Goal: Task Accomplishment & Management: Manage account settings

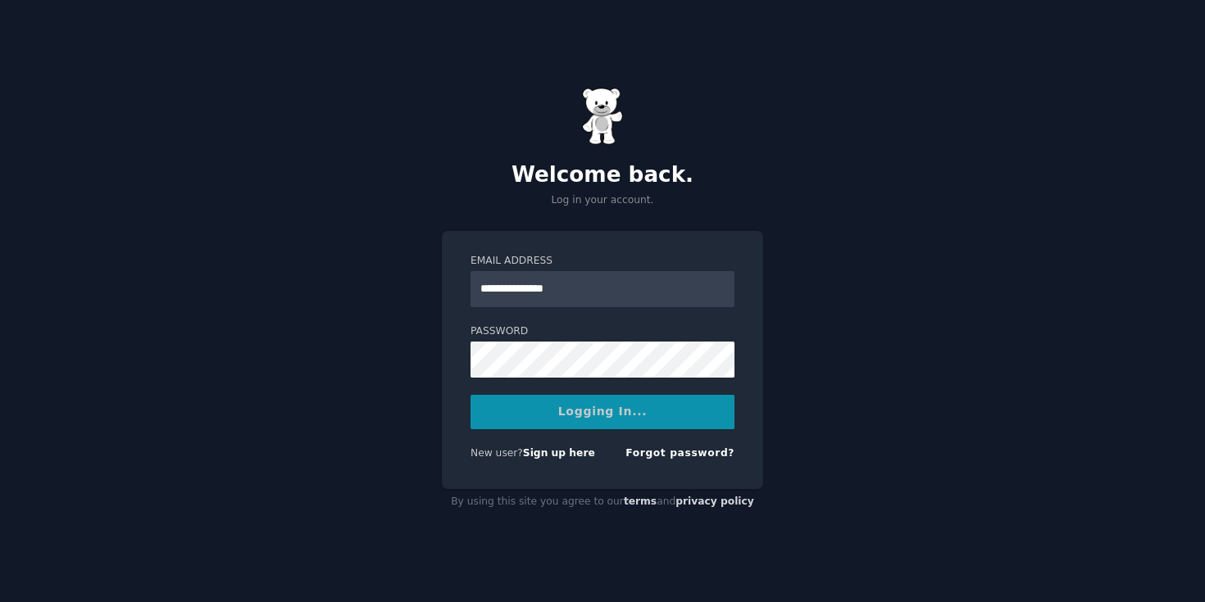
click at [573, 409] on div "Logging In..." at bounding box center [602, 412] width 264 height 34
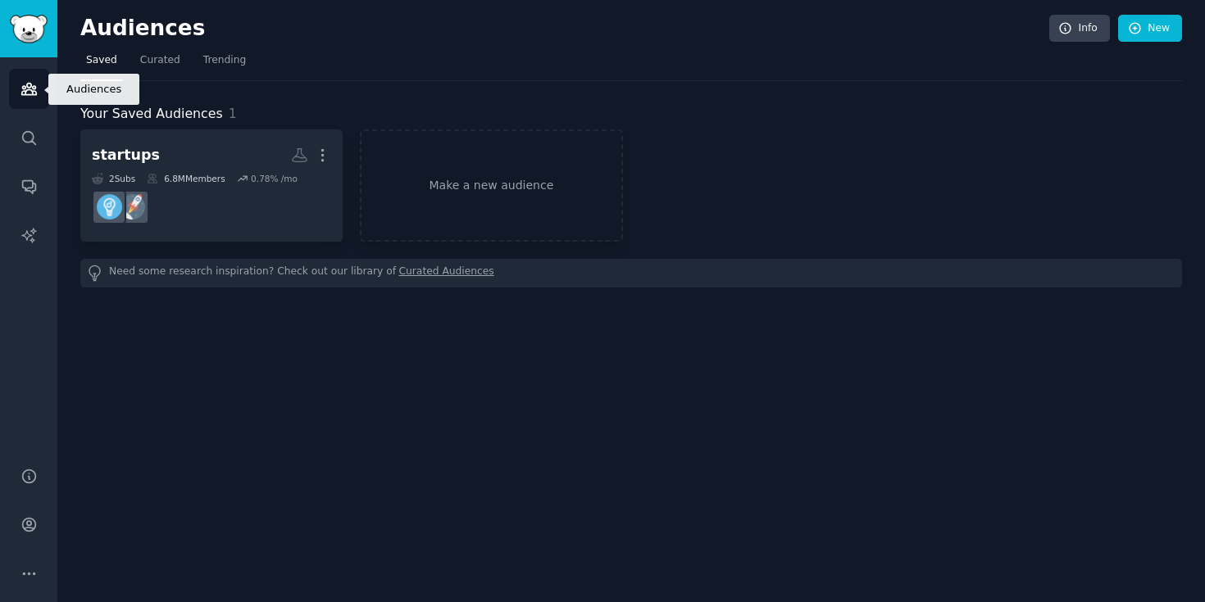
click at [26, 93] on icon "Sidebar" at bounding box center [28, 88] width 17 height 17
click at [1065, 33] on icon at bounding box center [1065, 28] width 11 height 11
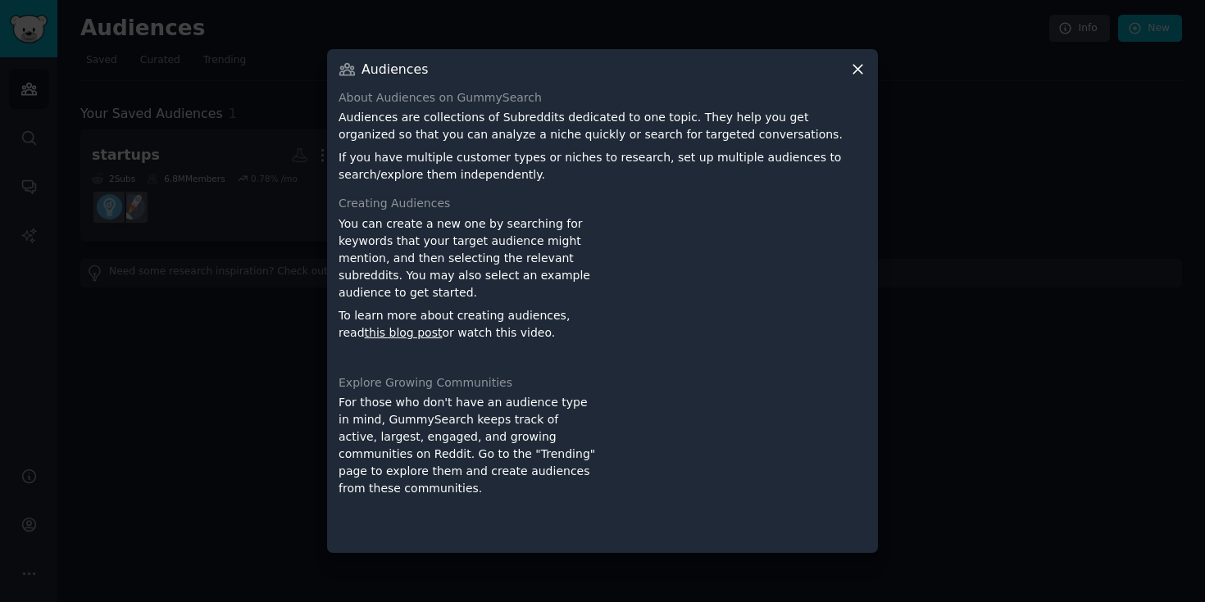
click at [855, 64] on icon at bounding box center [857, 69] width 17 height 17
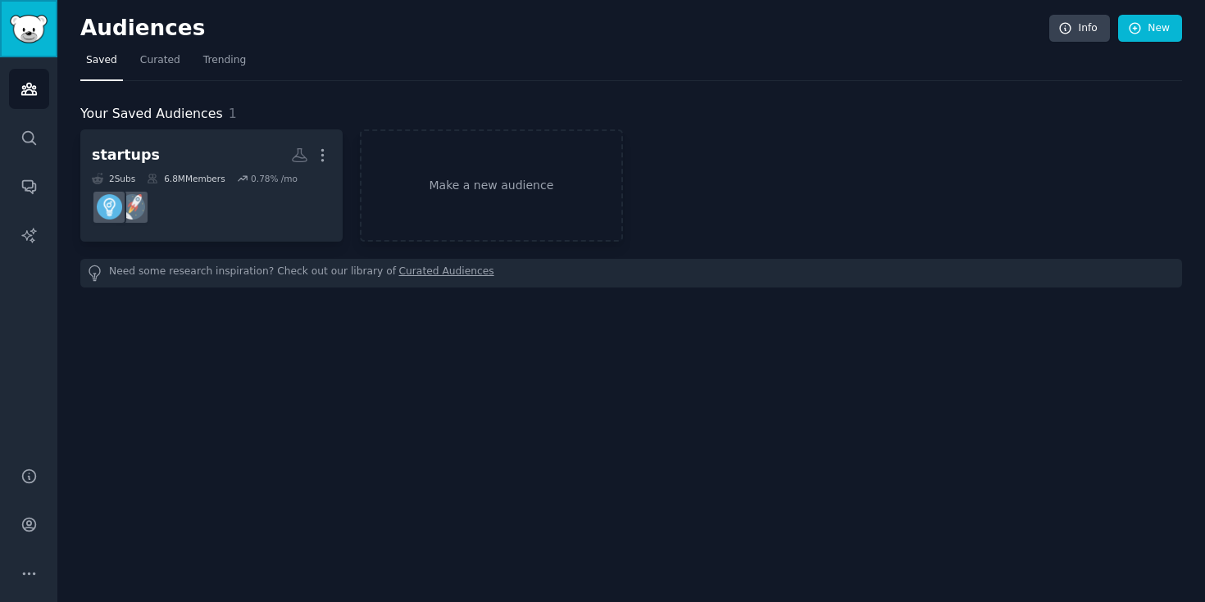
click at [25, 35] on img "Sidebar" at bounding box center [29, 29] width 38 height 29
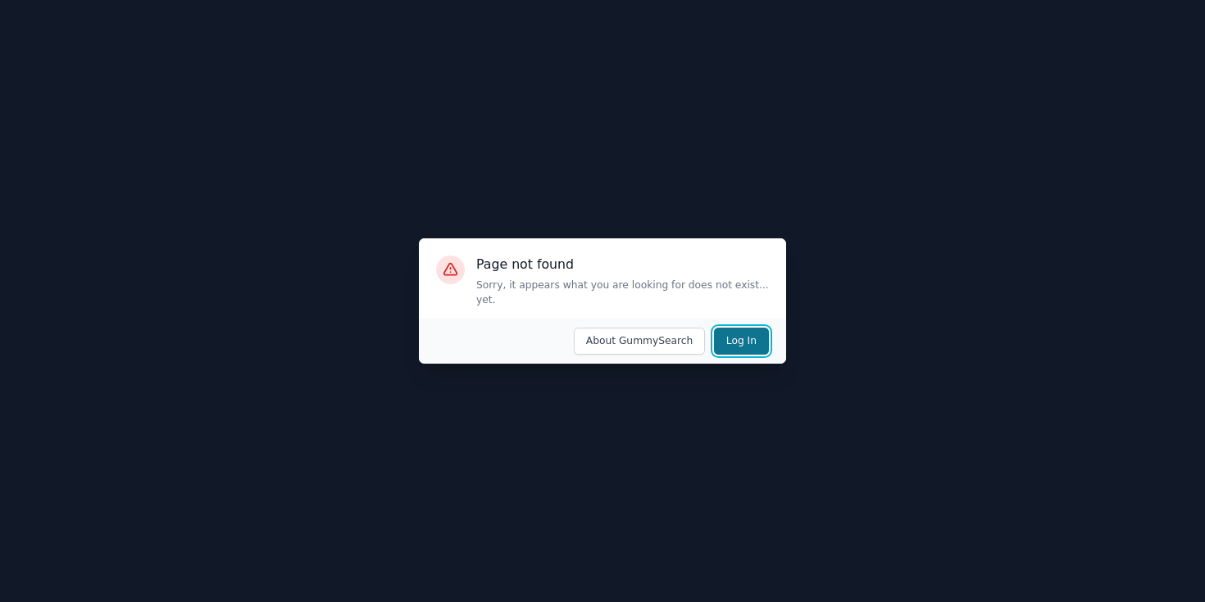
click at [729, 330] on button "Log In" at bounding box center [741, 342] width 55 height 28
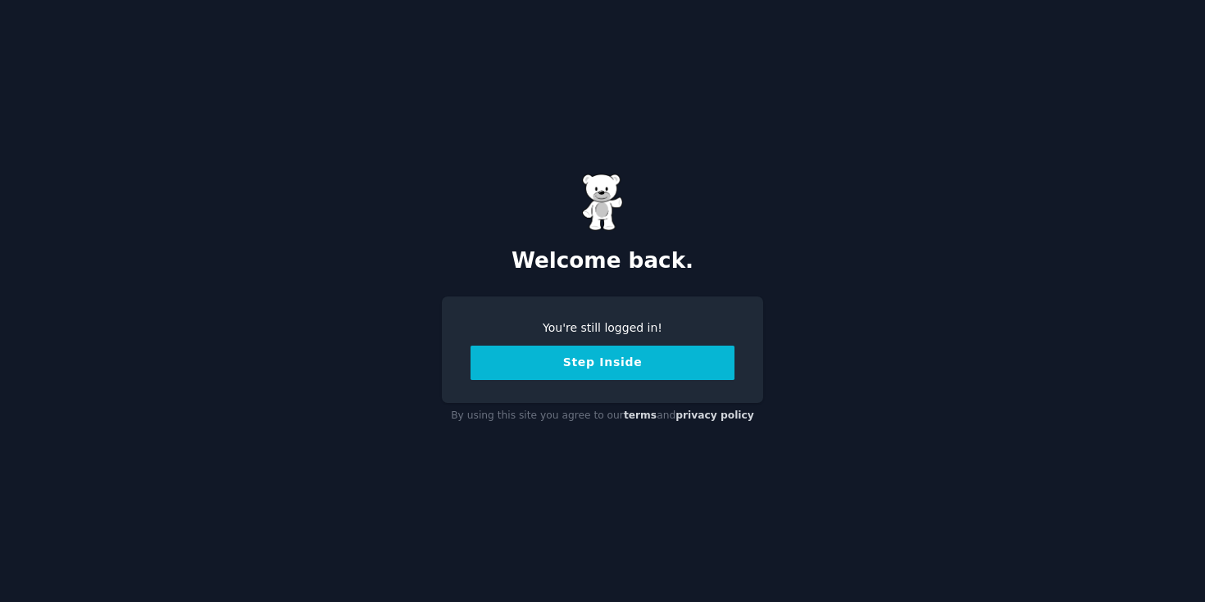
click at [668, 362] on button "Step Inside" at bounding box center [602, 363] width 264 height 34
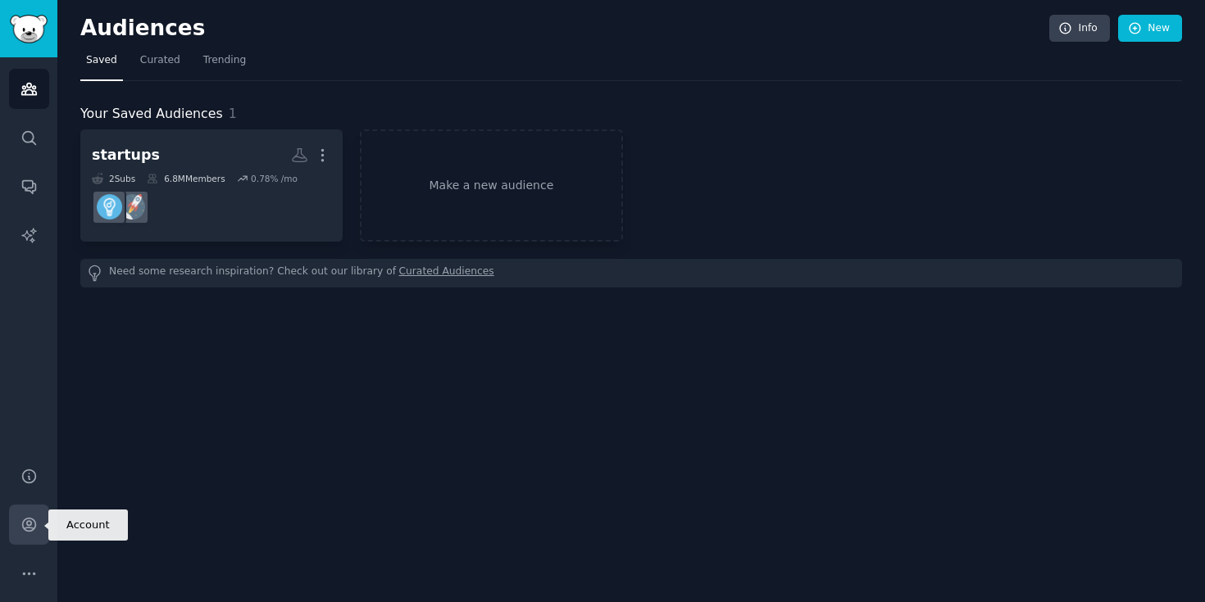
click at [28, 532] on icon "Sidebar" at bounding box center [28, 524] width 17 height 17
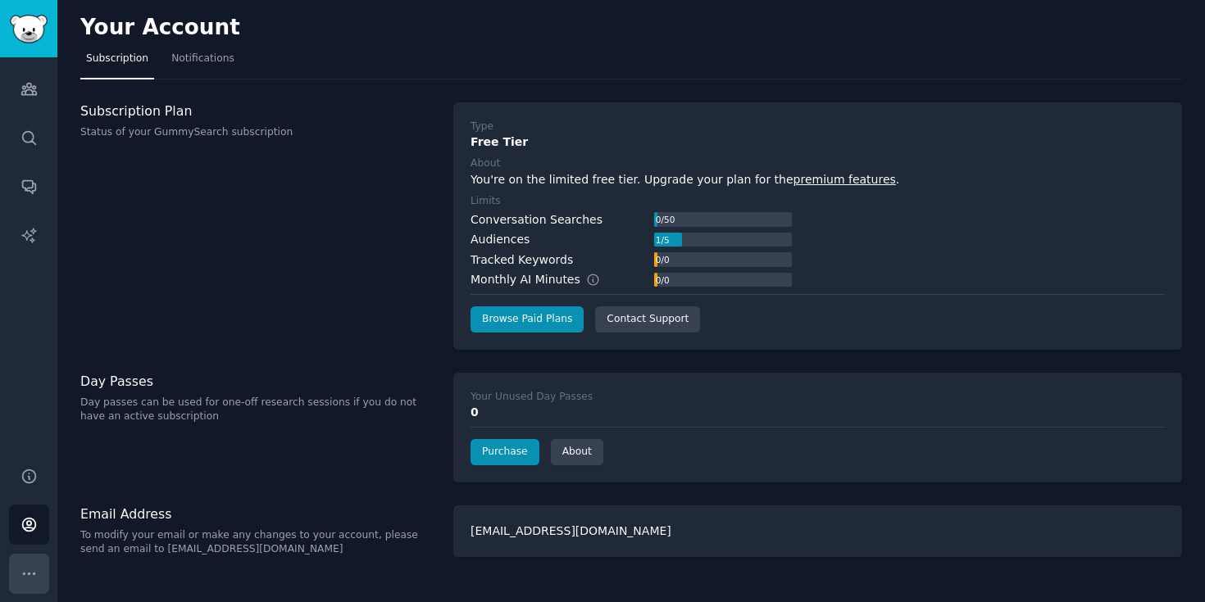
click at [34, 565] on icon "Sidebar" at bounding box center [28, 573] width 17 height 17
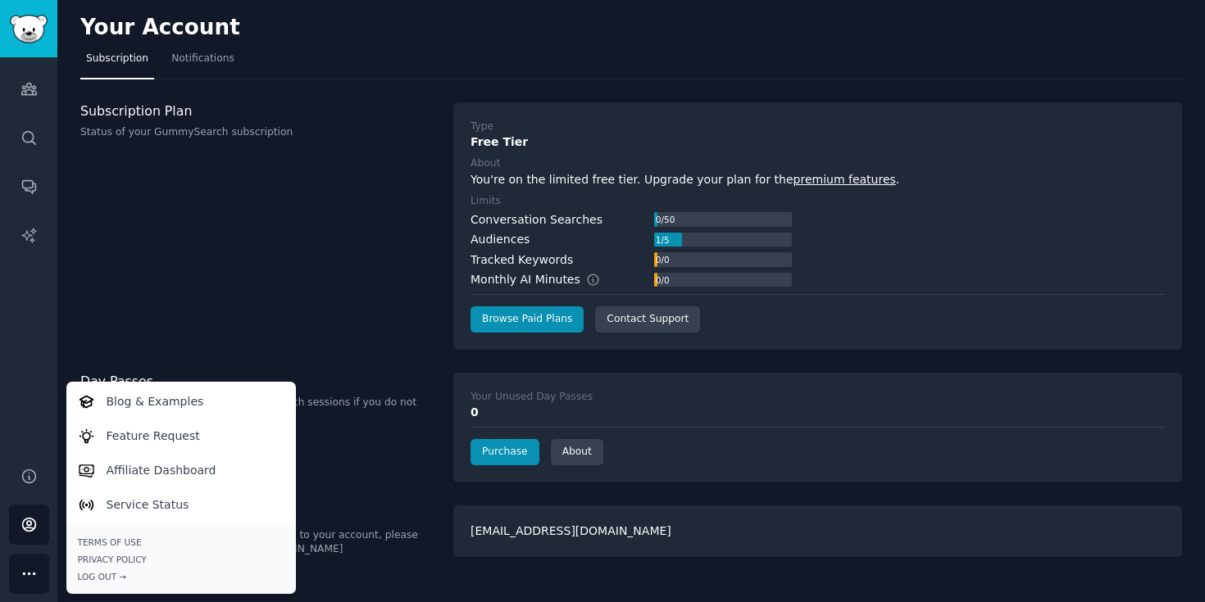
click at [191, 263] on div "Subscription Plan Status of your GummySearch subscription" at bounding box center [258, 225] width 356 height 247
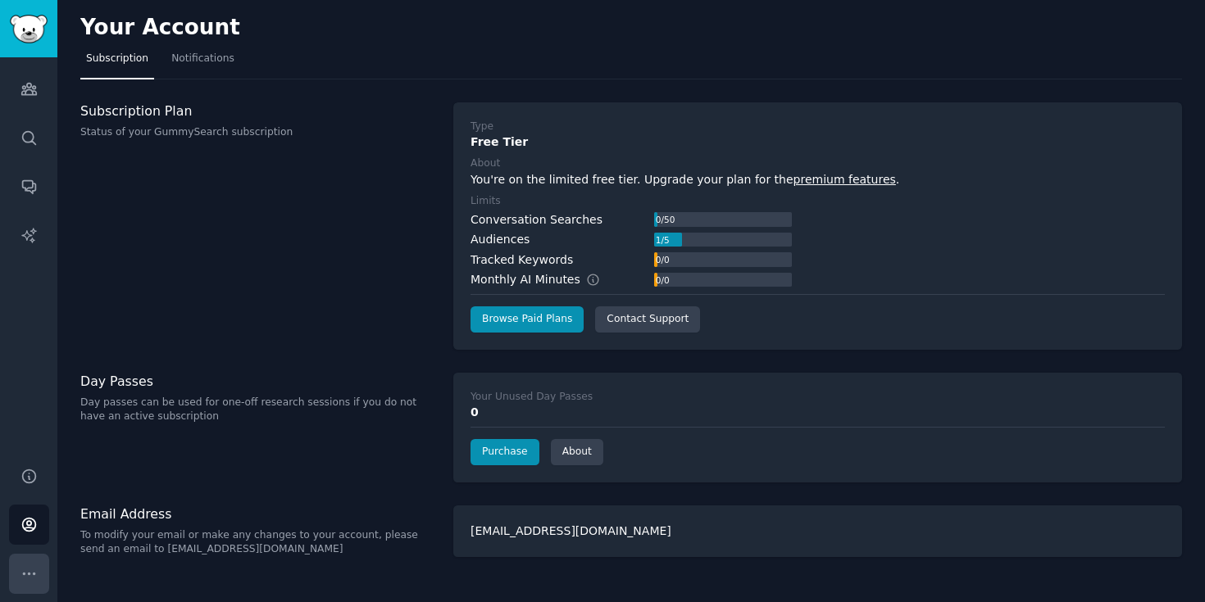
click at [30, 575] on icon "Sidebar" at bounding box center [28, 573] width 17 height 17
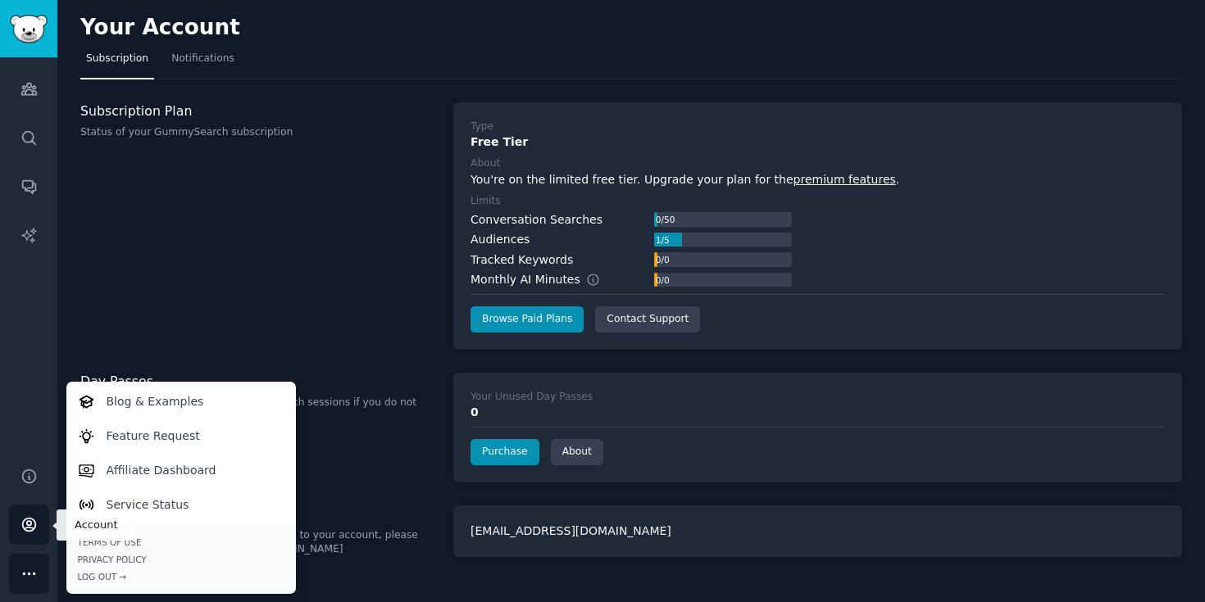
click at [32, 538] on link "Account" at bounding box center [29, 525] width 40 height 40
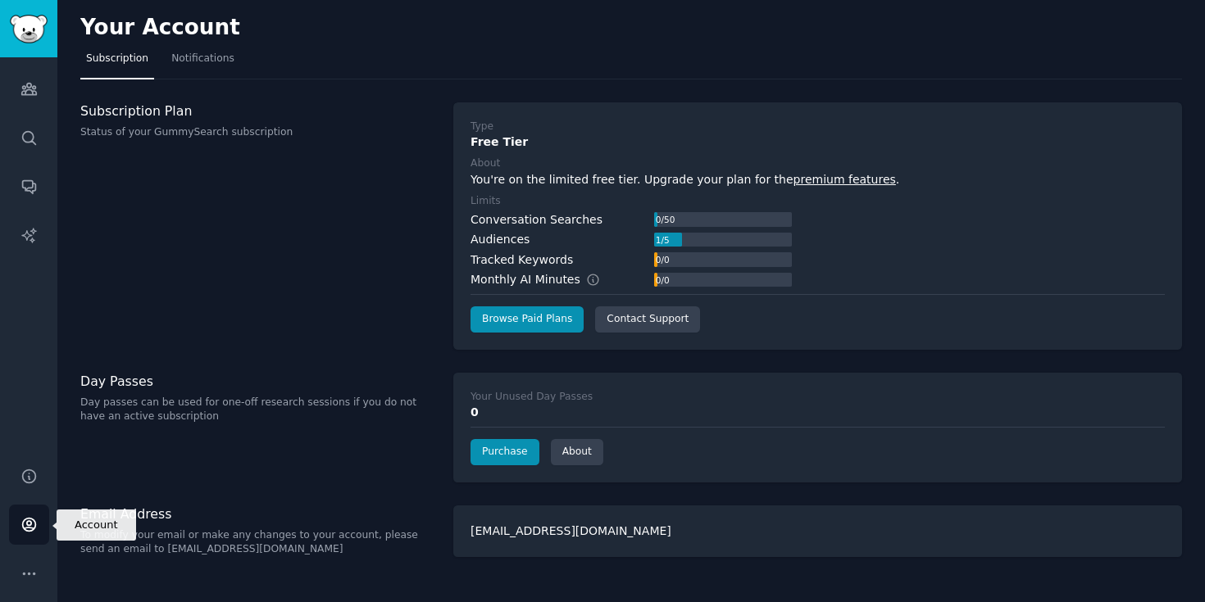
click at [30, 531] on icon "Sidebar" at bounding box center [28, 525] width 13 height 13
click at [41, 515] on link "Account" at bounding box center [29, 525] width 40 height 40
click at [215, 238] on div "Subscription Plan Status of your GummySearch subscription" at bounding box center [258, 225] width 356 height 247
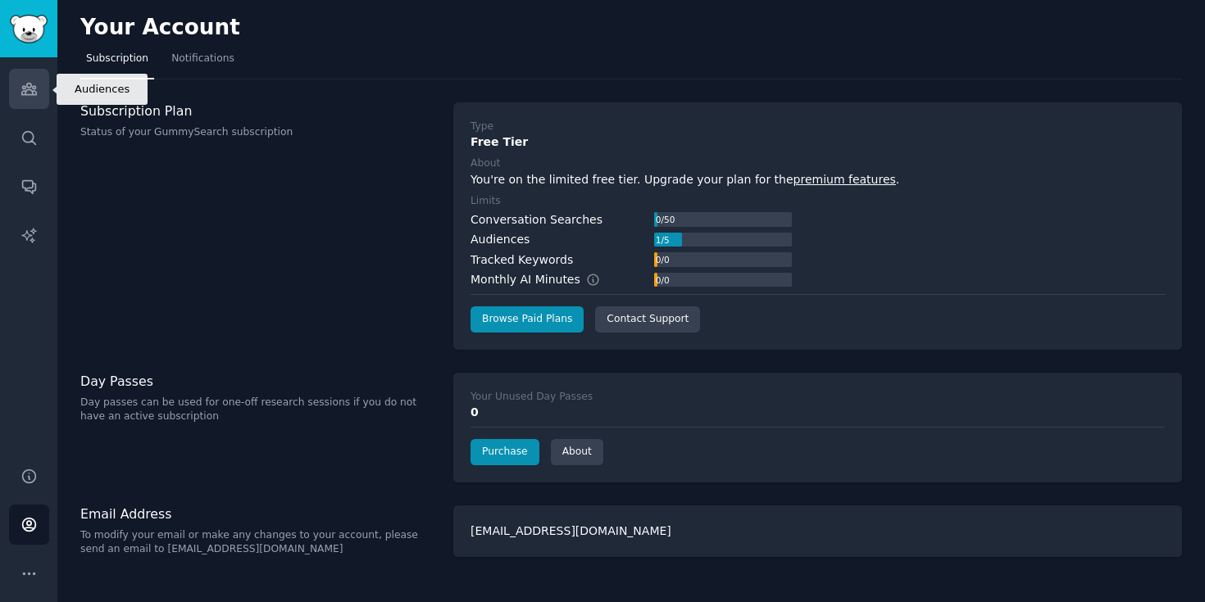
click at [15, 86] on link "Audiences" at bounding box center [29, 89] width 40 height 40
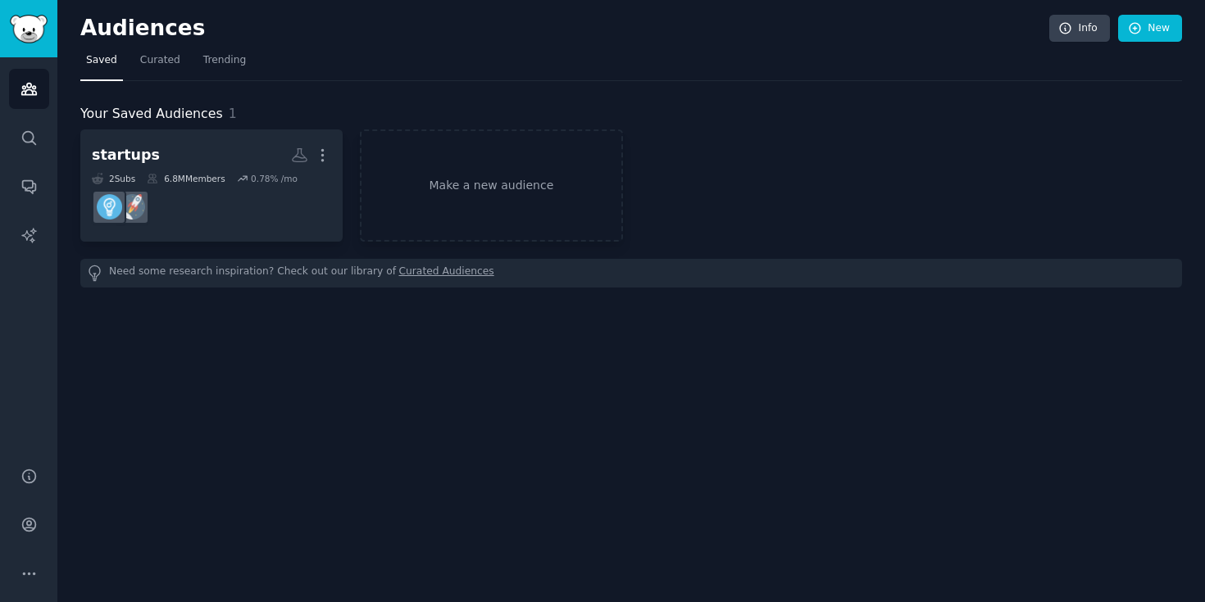
click at [852, 101] on div "Your Saved Audiences 1 startups More 2 Sub s 6.8M Members 0.78 % /mo Make a new…" at bounding box center [630, 184] width 1101 height 207
click at [34, 561] on button "More" at bounding box center [29, 574] width 40 height 40
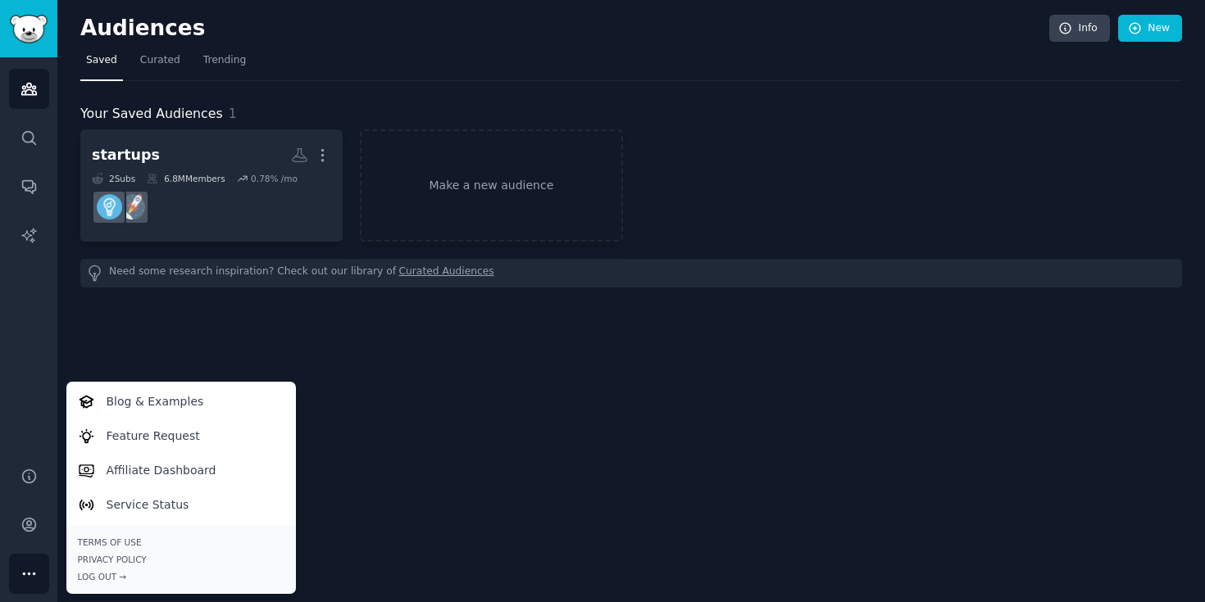
click at [38, 370] on div "Audiences Search Conversations AI Reports" at bounding box center [28, 252] width 57 height 390
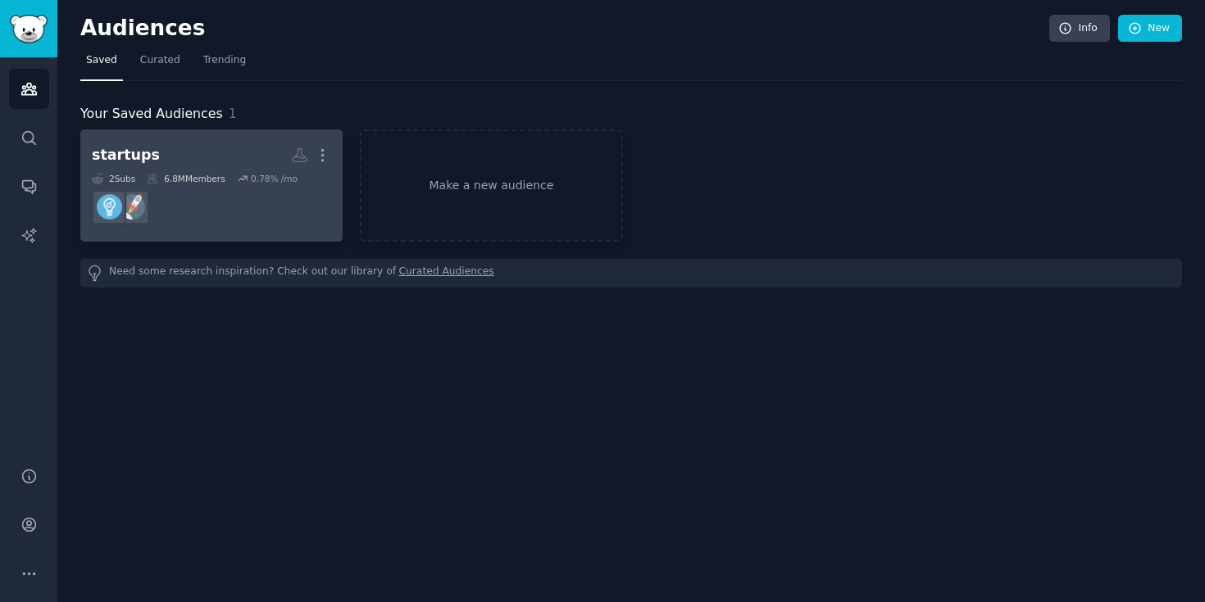
click at [193, 131] on link "startups More 2 Sub s 6.8M Members 0.78 % /mo r/Entrepreneur" at bounding box center [211, 185] width 262 height 112
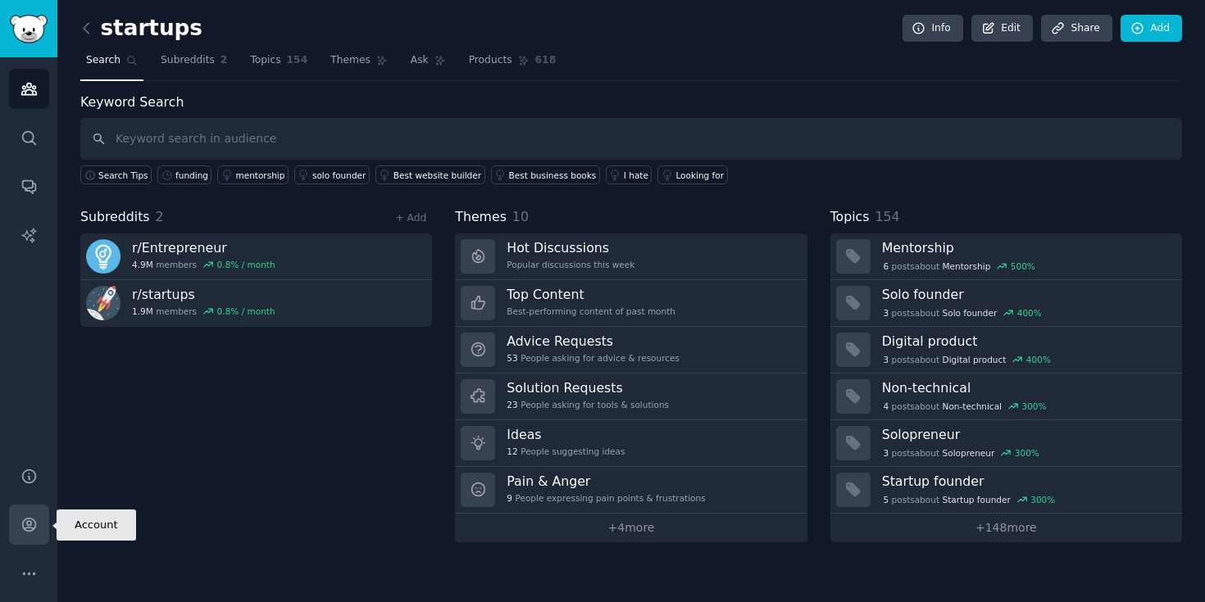
click at [38, 530] on link "Account" at bounding box center [29, 525] width 40 height 40
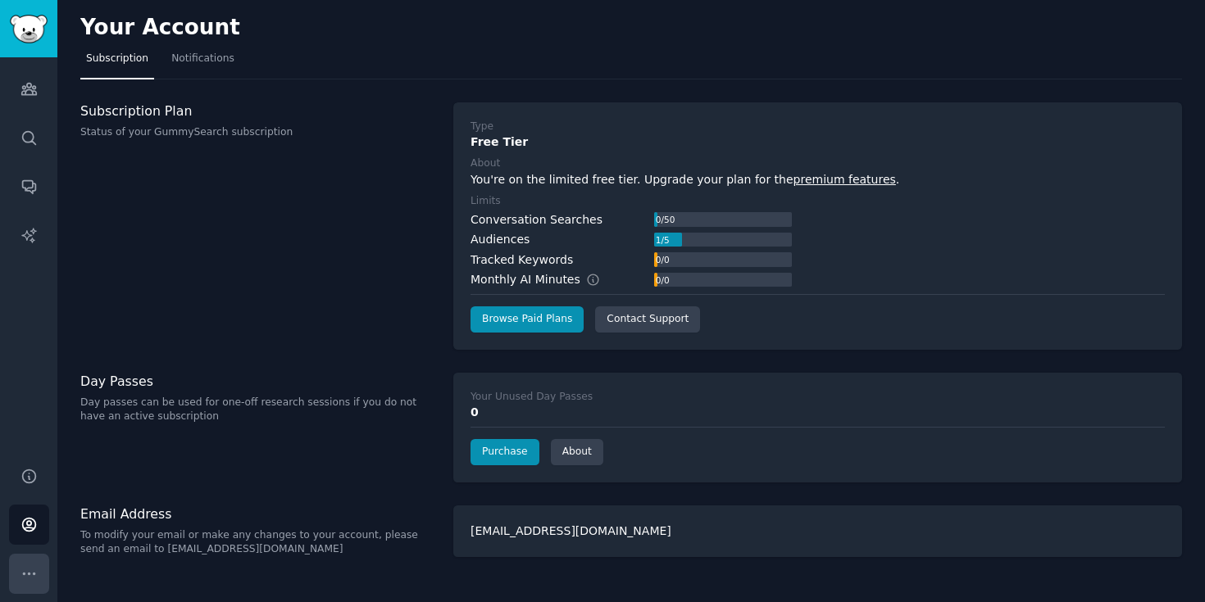
click at [20, 571] on icon "Sidebar" at bounding box center [28, 573] width 17 height 17
click at [34, 525] on icon "Sidebar" at bounding box center [28, 524] width 17 height 17
click at [32, 524] on icon "Sidebar" at bounding box center [28, 524] width 17 height 17
